Goal: Find specific page/section: Find specific page/section

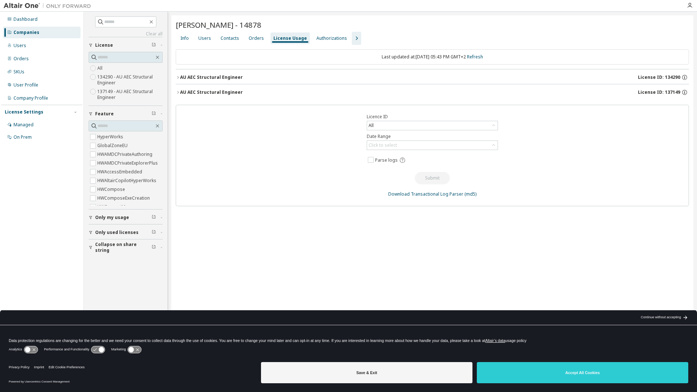
click at [33, 27] on div "Companies" at bounding box center [42, 33] width 78 height 12
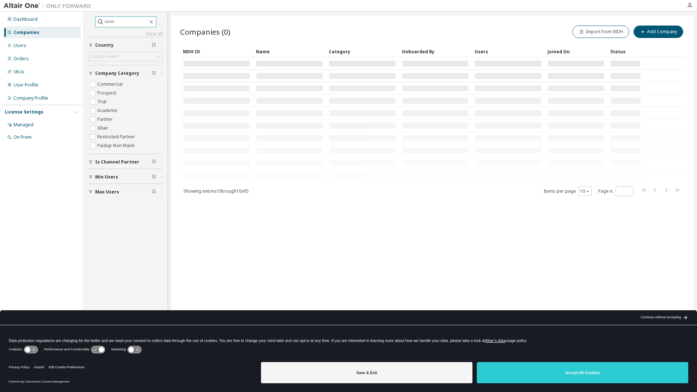
click at [139, 20] on input "text" at bounding box center [126, 21] width 44 height 7
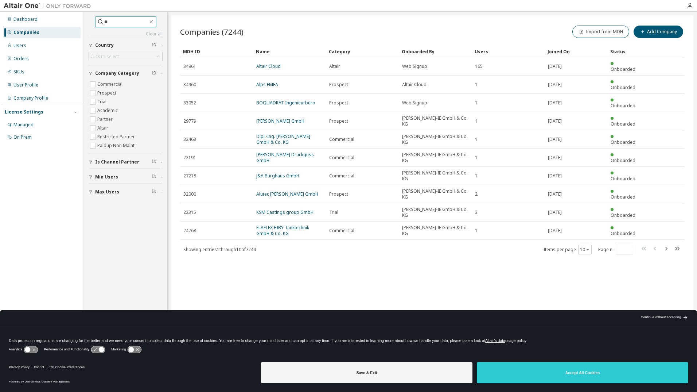
type input "*"
type input "**********"
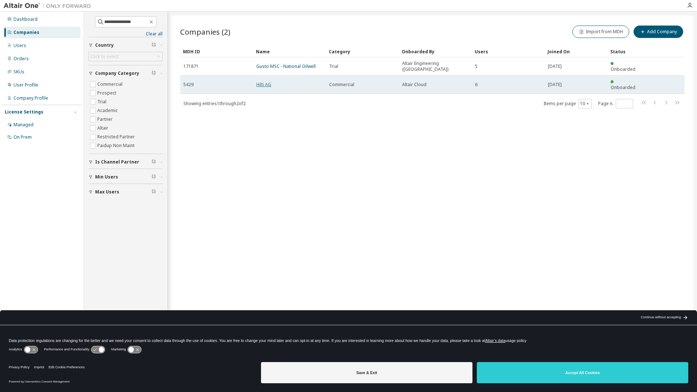
click at [271, 81] on link "Hilti AG" at bounding box center [263, 84] width 15 height 6
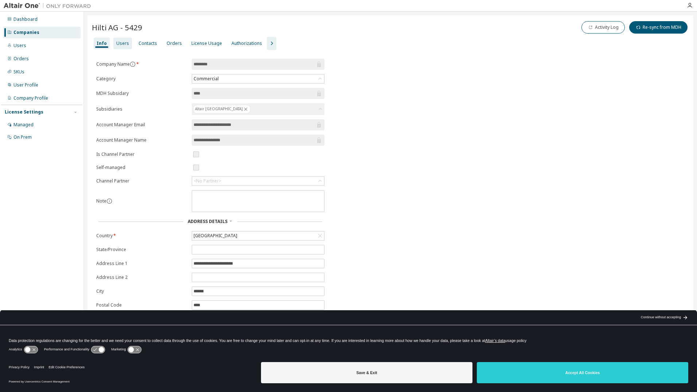
click at [115, 40] on div "Users" at bounding box center [122, 44] width 19 height 12
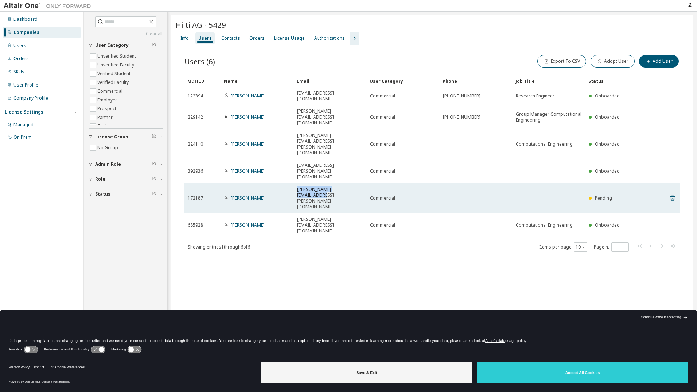
drag, startPoint x: 357, startPoint y: 147, endPoint x: 297, endPoint y: 147, distance: 59.4
click at [297, 186] on div "[PERSON_NAME][EMAIL_ADDRESS][PERSON_NAME][DOMAIN_NAME]" at bounding box center [330, 197] width 66 height 23
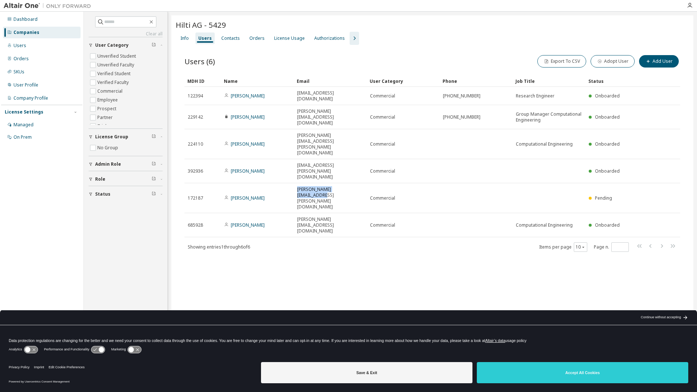
copy span "[PERSON_NAME][EMAIL_ADDRESS][PERSON_NAME][DOMAIN_NAME]"
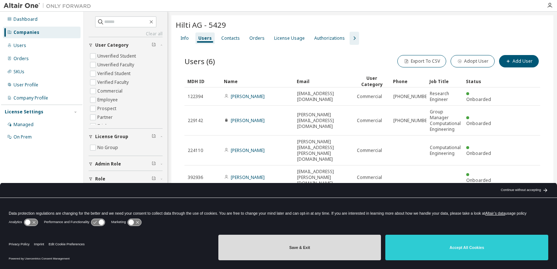
click at [345, 247] on button "Save & Exit" at bounding box center [299, 248] width 163 height 26
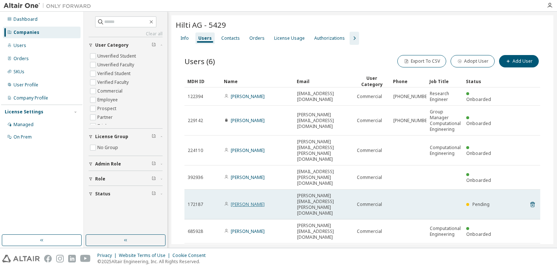
click at [251, 201] on link "[PERSON_NAME]" at bounding box center [248, 204] width 34 height 6
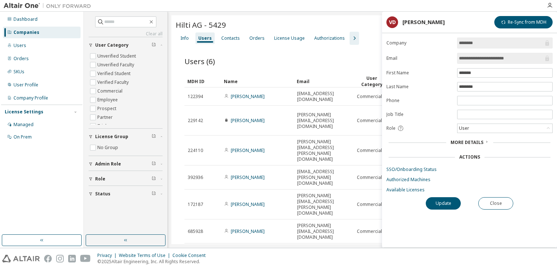
click at [474, 142] on span "More Details" at bounding box center [467, 142] width 33 height 6
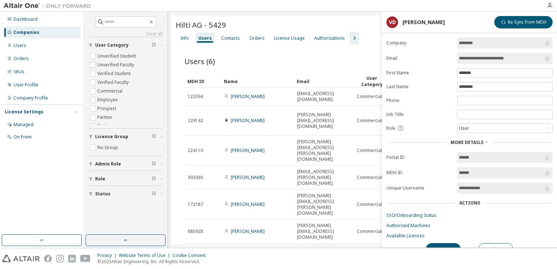
click at [280, 22] on div "Hilti AG - 5429" at bounding box center [362, 25] width 373 height 10
click at [293, 37] on div "License Usage" at bounding box center [289, 38] width 31 height 6
